Goal: Navigation & Orientation: Find specific page/section

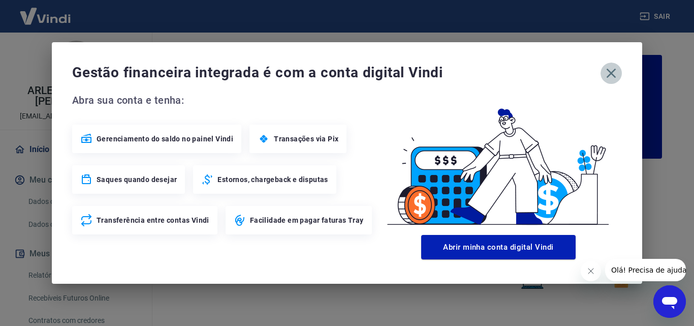
click at [612, 76] on icon "button" at bounding box center [611, 73] width 16 height 16
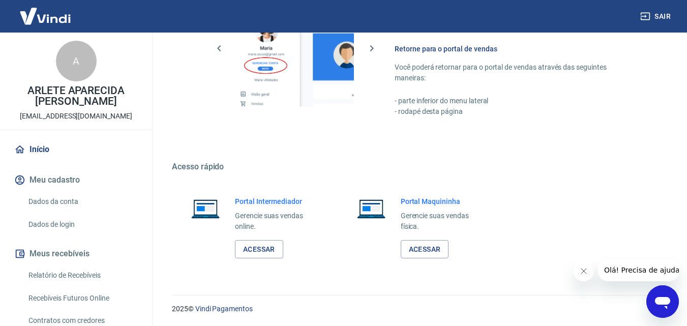
scroll to position [613, 0]
click at [246, 249] on link "Acessar" at bounding box center [259, 248] width 48 height 19
